Goal: Transaction & Acquisition: Purchase product/service

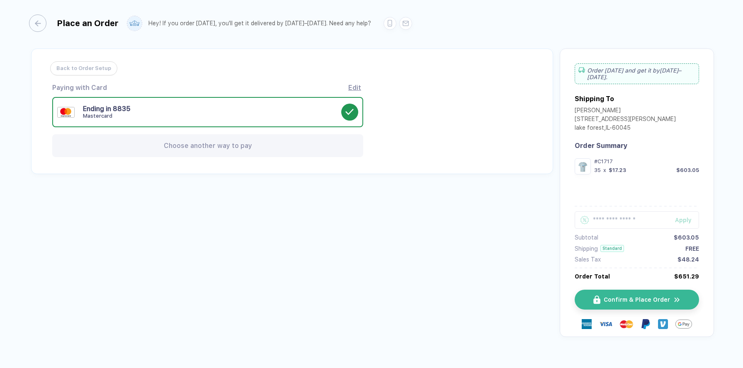
click at [357, 89] on div "Edit" at bounding box center [354, 88] width 13 height 8
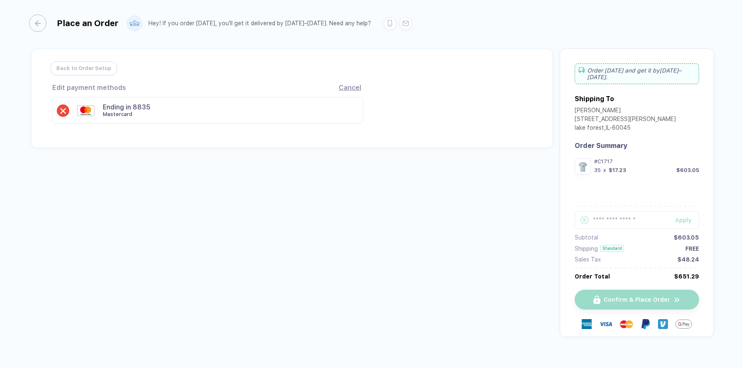
click at [352, 87] on div "Cancel" at bounding box center [350, 88] width 22 height 8
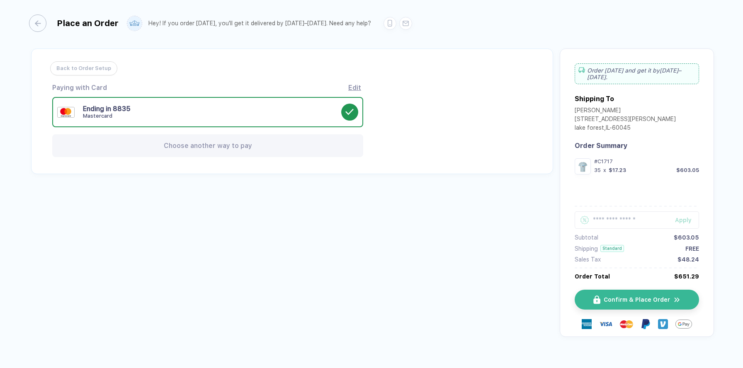
click at [306, 110] on div "Ending in 8835 Mastercard" at bounding box center [212, 112] width 258 height 15
click at [163, 145] on div "Choose another way to pay" at bounding box center [207, 145] width 311 height 23
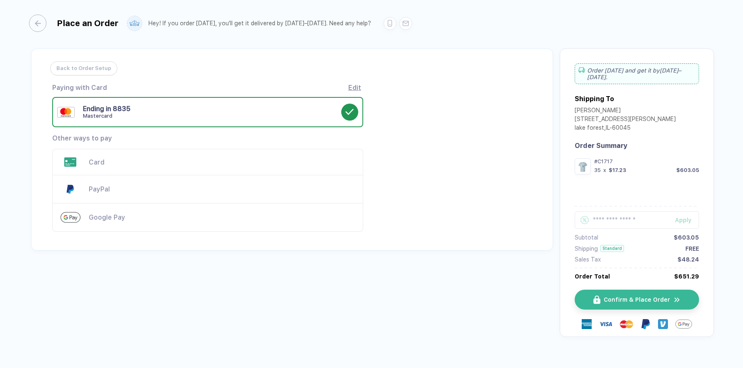
click at [352, 112] on icon at bounding box center [349, 112] width 9 height 9
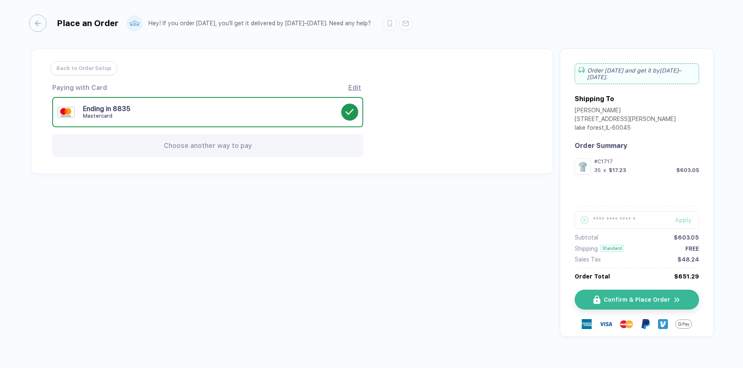
click at [310, 143] on div "Choose another way to pay" at bounding box center [207, 145] width 311 height 23
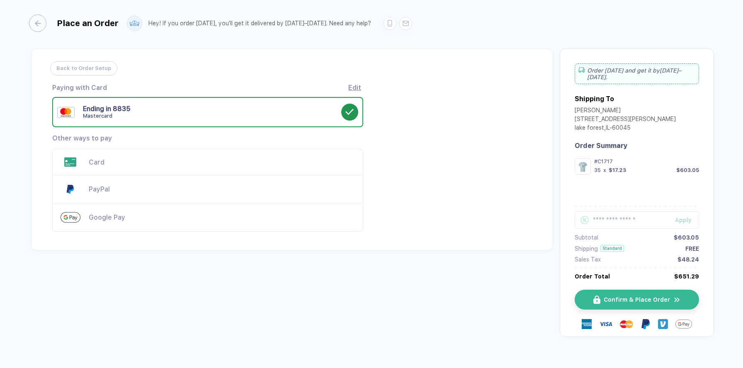
click at [246, 161] on div "Card" at bounding box center [222, 162] width 266 height 8
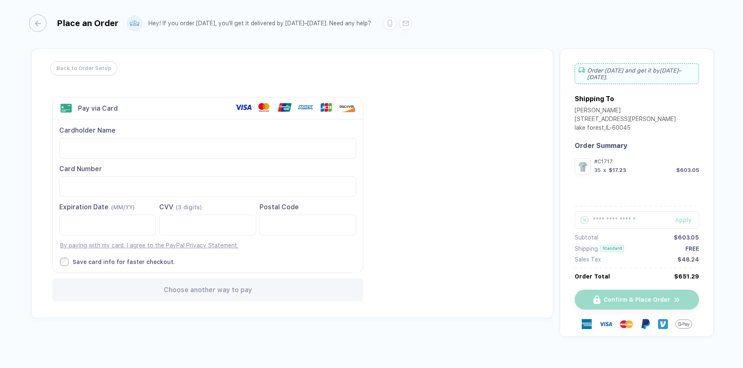
click at [245, 108] on icon at bounding box center [243, 107] width 17 height 10
click at [243, 107] on icon at bounding box center [243, 107] width 17 height 10
click at [243, 107] on use at bounding box center [243, 107] width 17 height 5
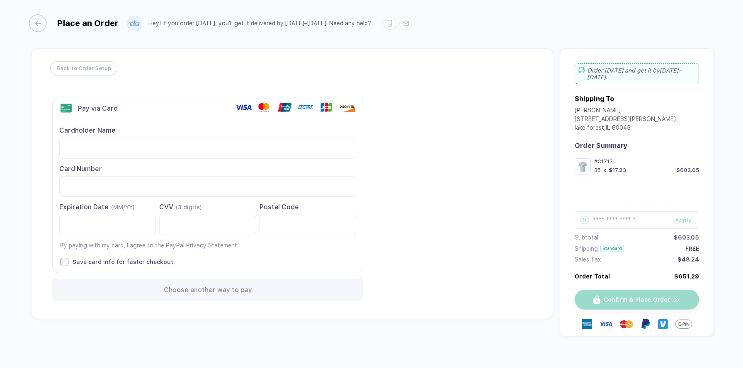
click at [243, 107] on use at bounding box center [243, 107] width 17 height 5
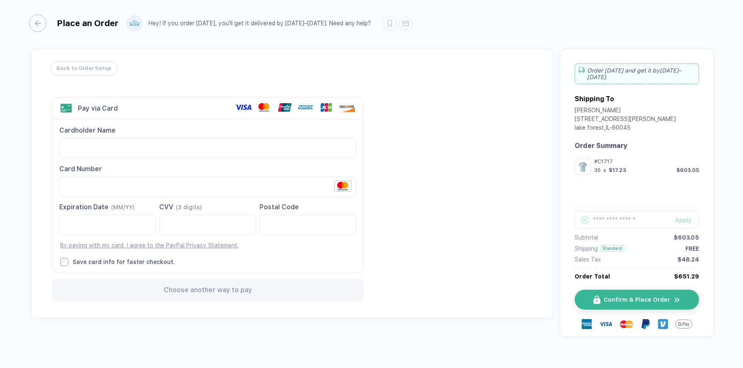
click at [95, 262] on div "Save card info for faster checkout." at bounding box center [124, 261] width 102 height 7
click at [245, 107] on use at bounding box center [243, 107] width 17 height 5
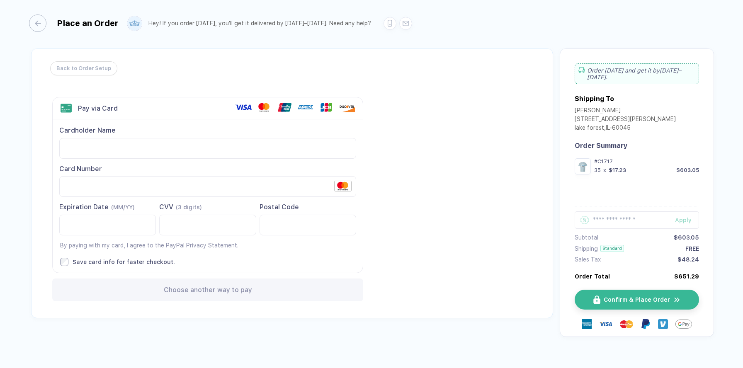
click at [245, 105] on use at bounding box center [243, 107] width 17 height 5
click at [248, 102] on icon at bounding box center [243, 107] width 17 height 10
click at [248, 104] on icon at bounding box center [243, 107] width 17 height 10
click at [423, 222] on div "Back to Order Setup Visa MasterCard Union Pay American Express JCB Discover Din…" at bounding box center [292, 184] width 522 height 270
click at [246, 109] on use at bounding box center [243, 107] width 17 height 5
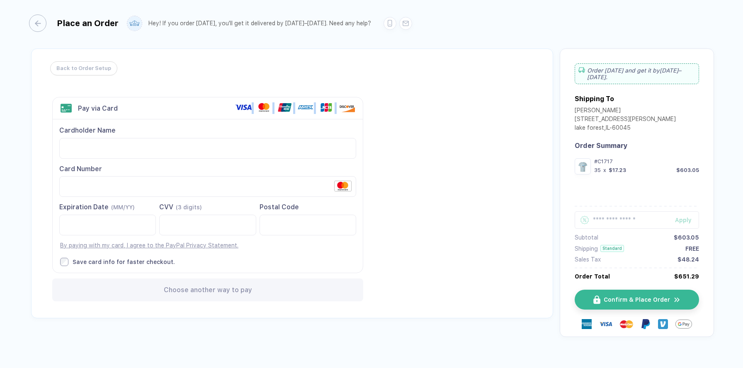
click at [246, 109] on icon at bounding box center [243, 107] width 17 height 10
click at [347, 185] on use at bounding box center [343, 186] width 17 height 10
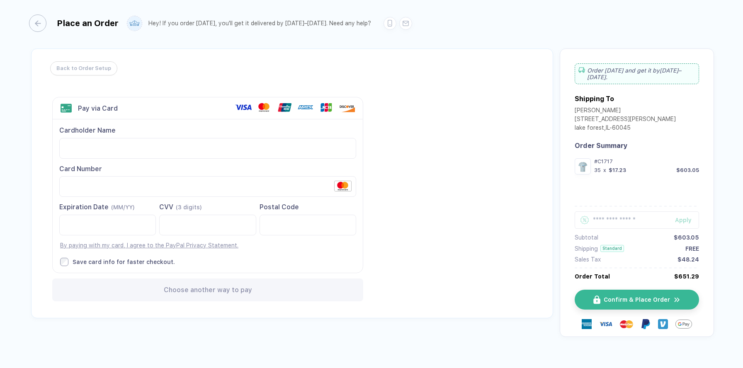
click at [347, 185] on use at bounding box center [343, 186] width 17 height 10
click at [392, 158] on div "Back to Order Setup Visa MasterCard Union Pay American Express JCB Discover Din…" at bounding box center [292, 184] width 522 height 270
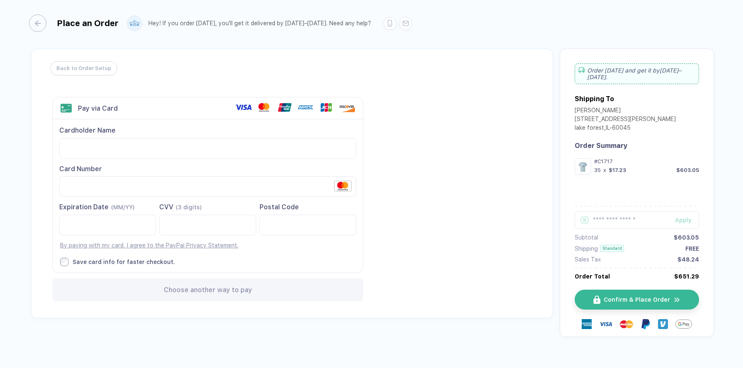
click at [345, 66] on div "Back to Order Setup Visa MasterCard Union Pay American Express JCB Discover Din…" at bounding box center [292, 184] width 522 height 270
click at [245, 107] on use at bounding box center [243, 107] width 17 height 5
click at [250, 106] on use at bounding box center [243, 107] width 17 height 5
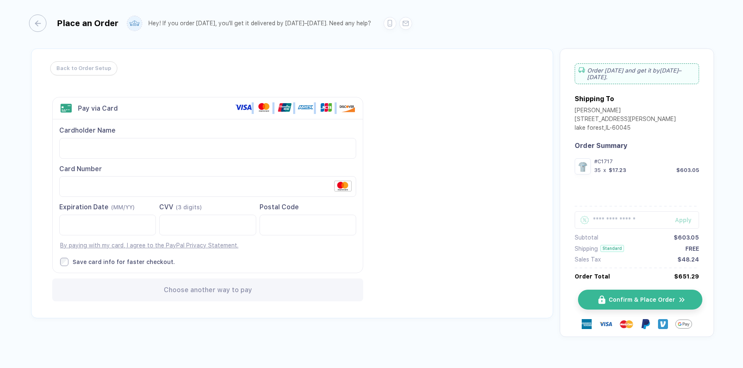
click at [604, 296] on img "button" at bounding box center [601, 300] width 7 height 9
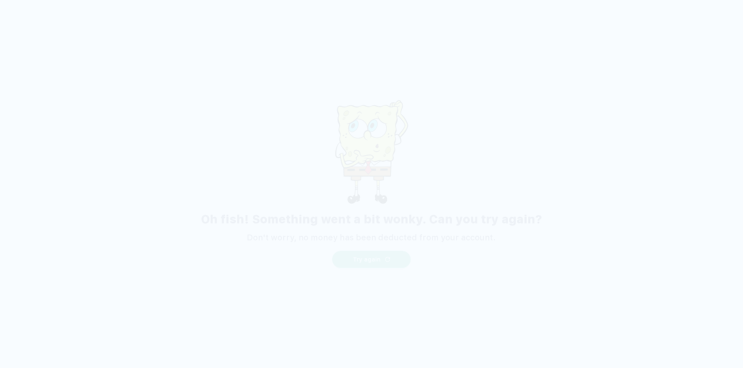
click at [388, 263] on button "Try again" at bounding box center [371, 259] width 79 height 17
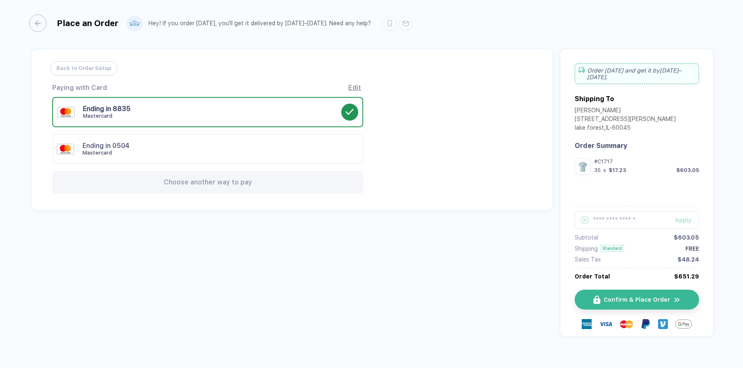
click at [246, 143] on div "Ending in 0504 Mastercard" at bounding box center [212, 149] width 259 height 15
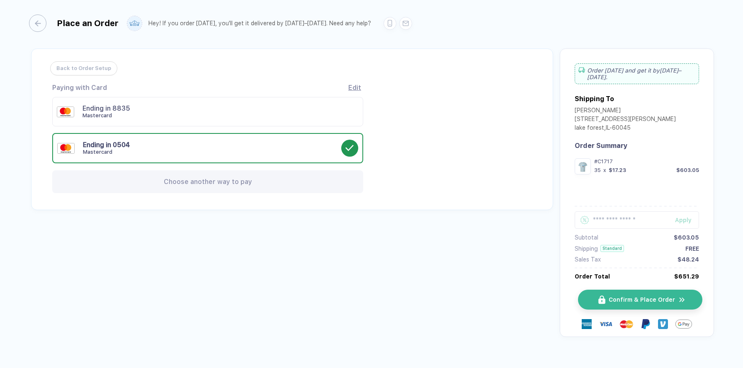
click at [632, 297] on span "Confirm & Place Order" at bounding box center [642, 300] width 66 height 7
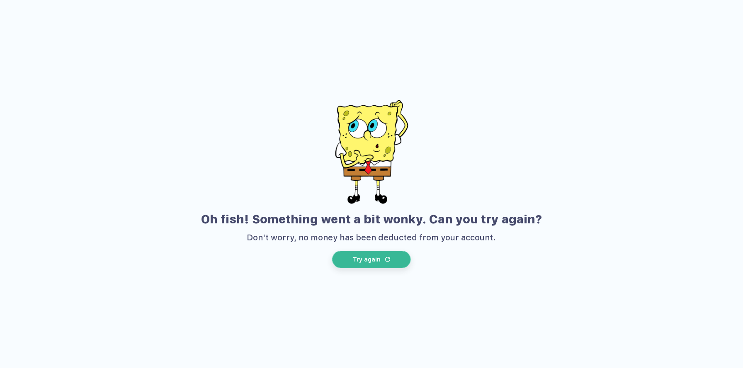
click at [405, 258] on button "Try again" at bounding box center [371, 259] width 79 height 17
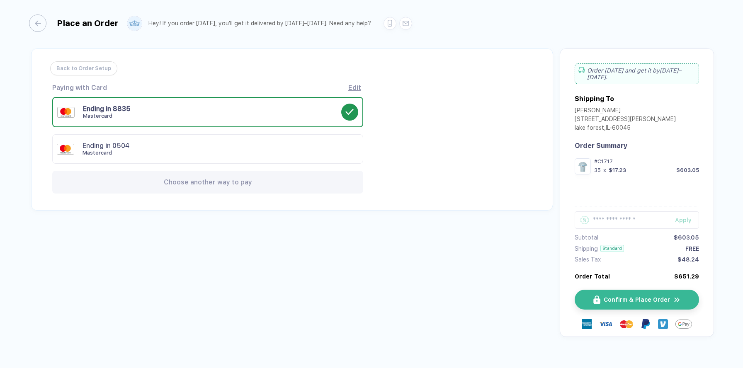
click at [313, 155] on div "Mastercard" at bounding box center [212, 153] width 259 height 7
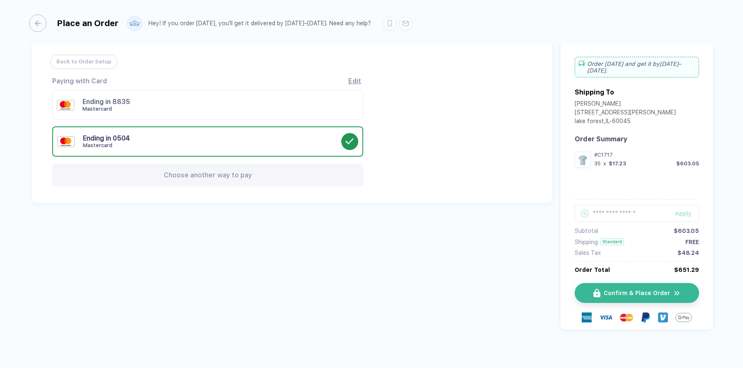
scroll to position [8, 0]
click at [76, 59] on span "Back to Order Setup" at bounding box center [81, 60] width 55 height 13
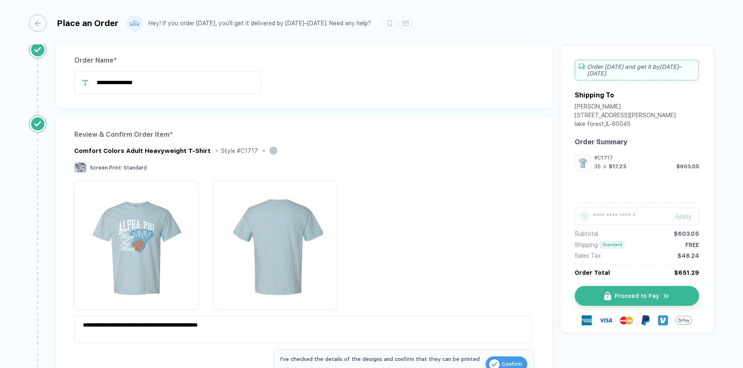
scroll to position [73, 0]
